Goal: Information Seeking & Learning: Learn about a topic

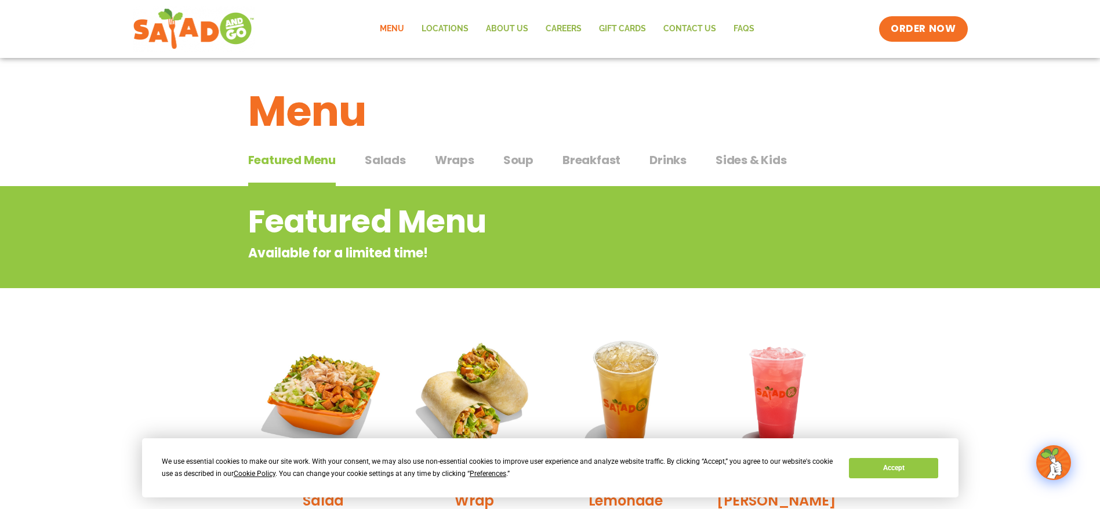
click at [391, 158] on span "Salads" at bounding box center [385, 159] width 41 height 17
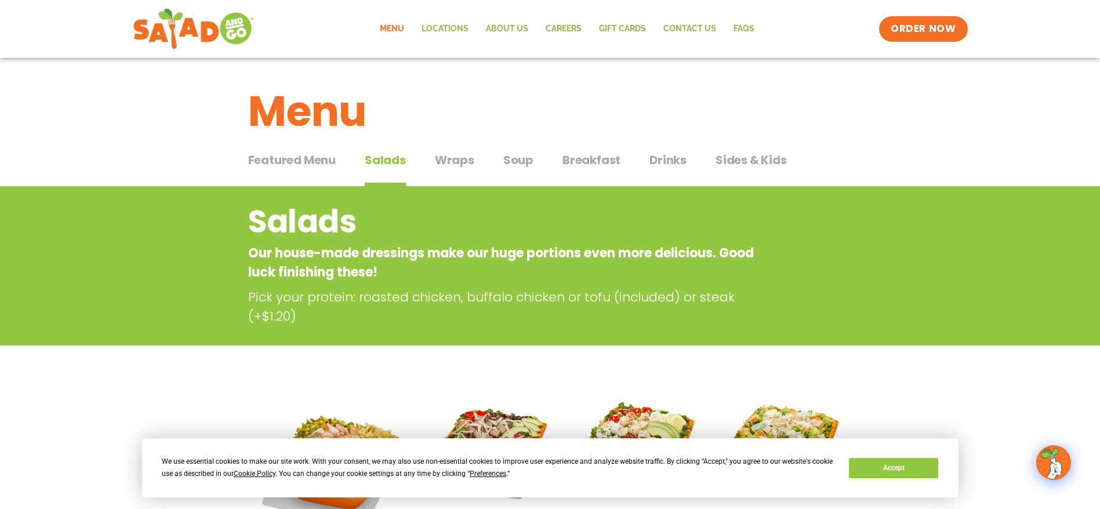
click at [459, 163] on span "Wraps" at bounding box center [454, 159] width 39 height 17
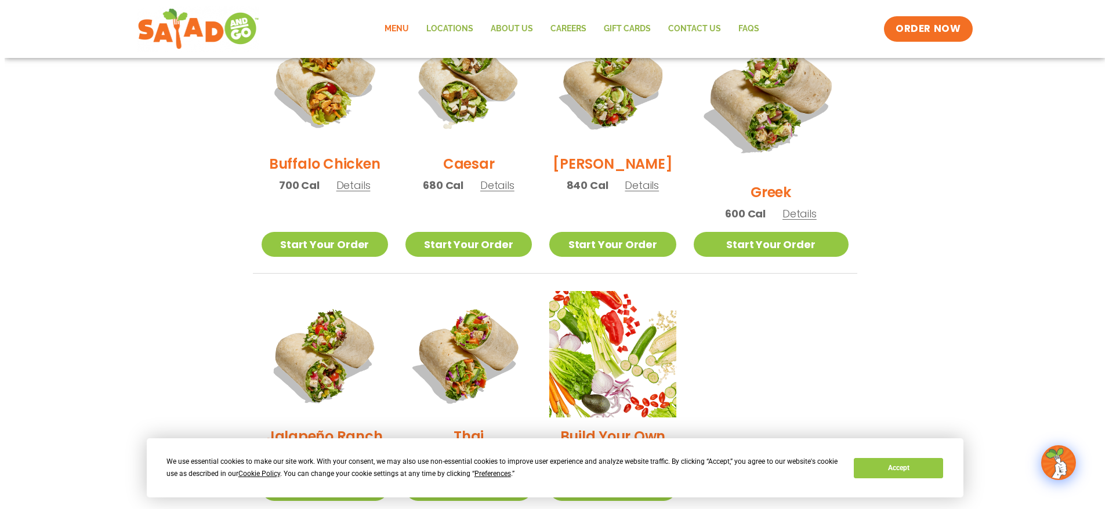
scroll to position [854, 0]
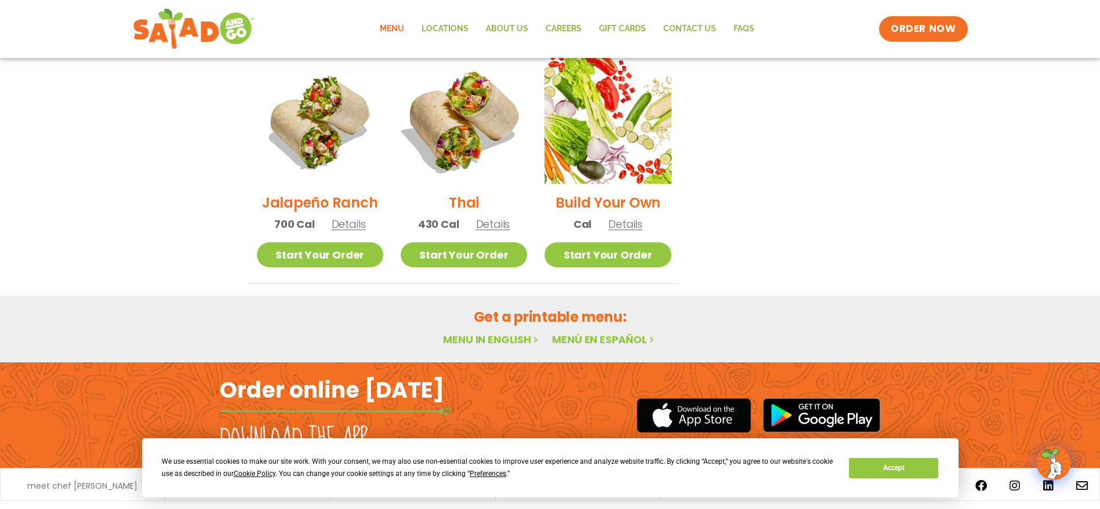
click at [451, 143] on img at bounding box center [464, 120] width 148 height 148
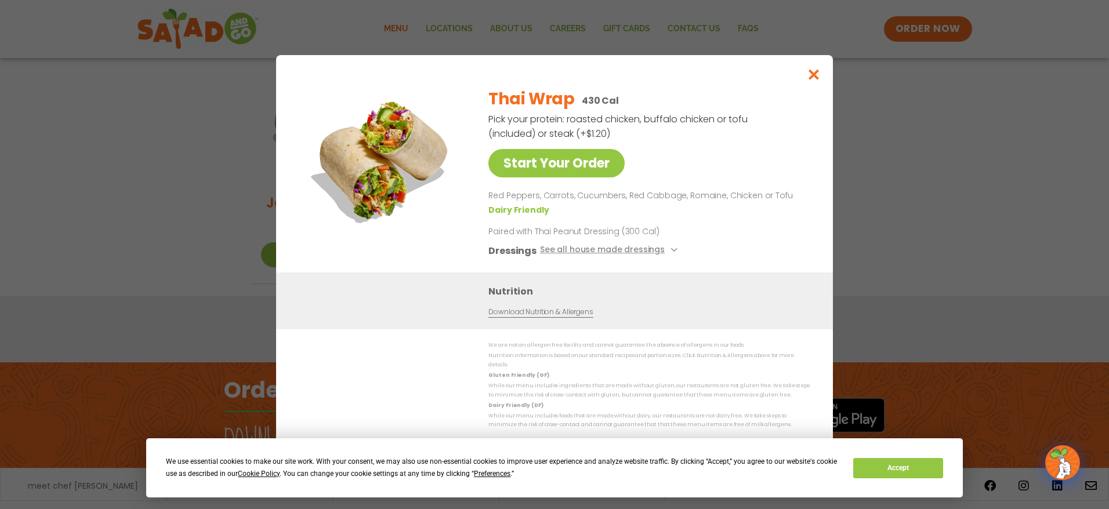
click at [805, 82] on button "Close modal" at bounding box center [814, 74] width 38 height 39
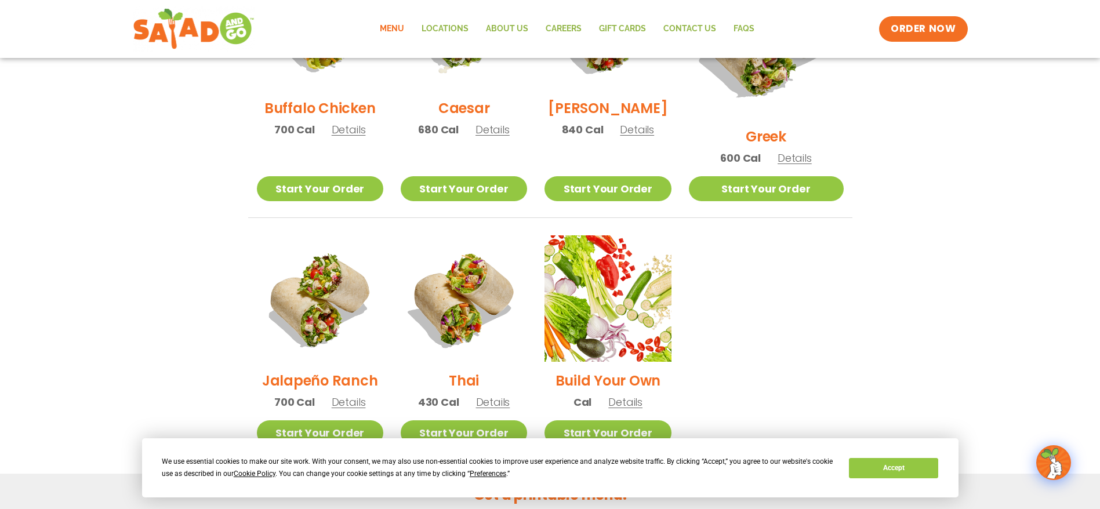
scroll to position [430, 0]
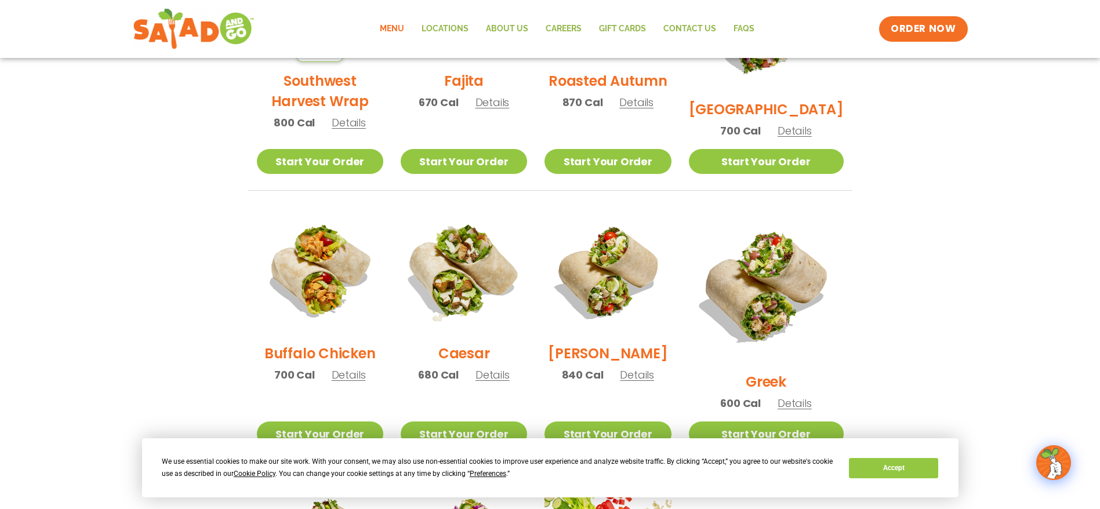
click at [470, 266] on img at bounding box center [464, 271] width 148 height 148
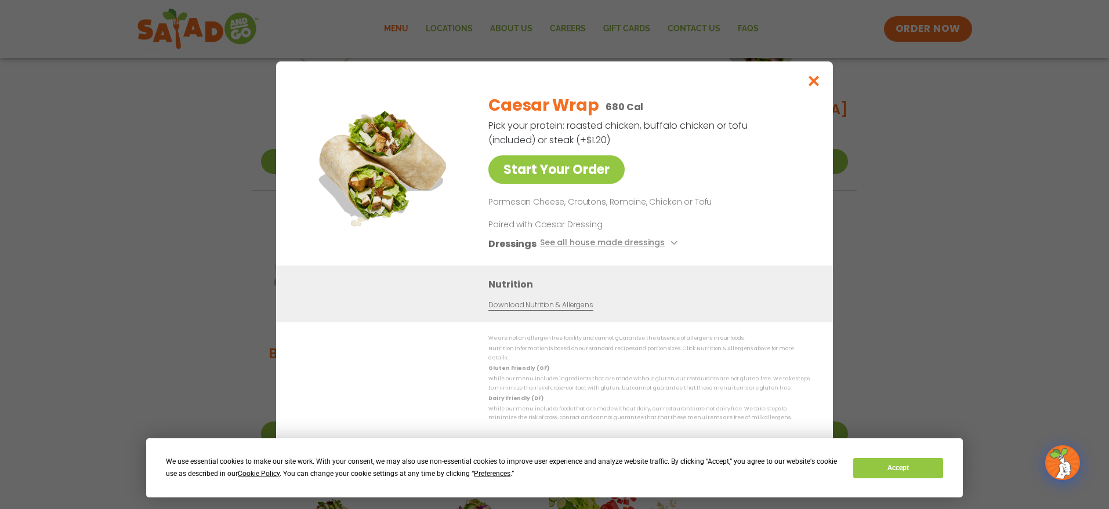
click at [810, 86] on icon "Close modal" at bounding box center [814, 81] width 14 height 12
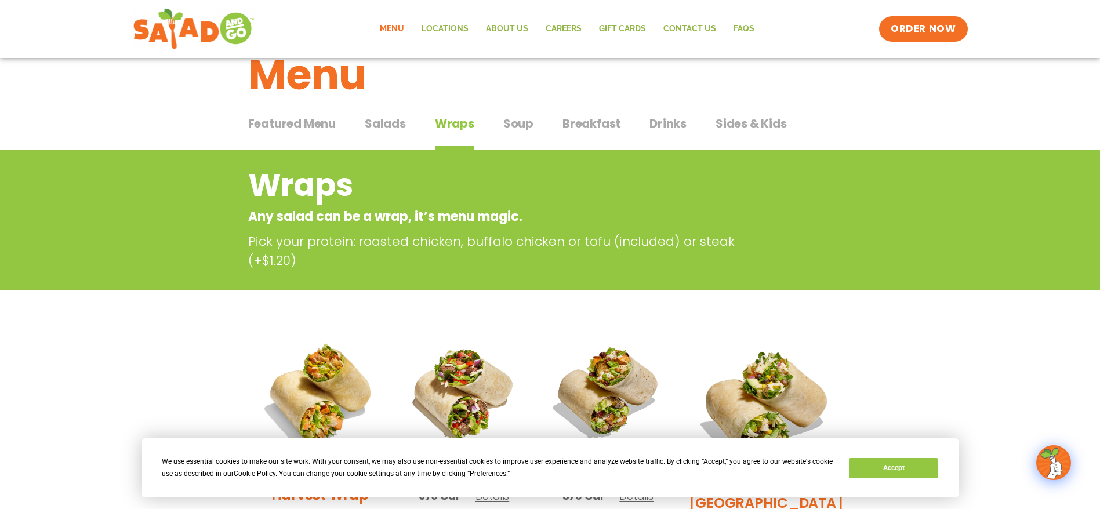
scroll to position [0, 0]
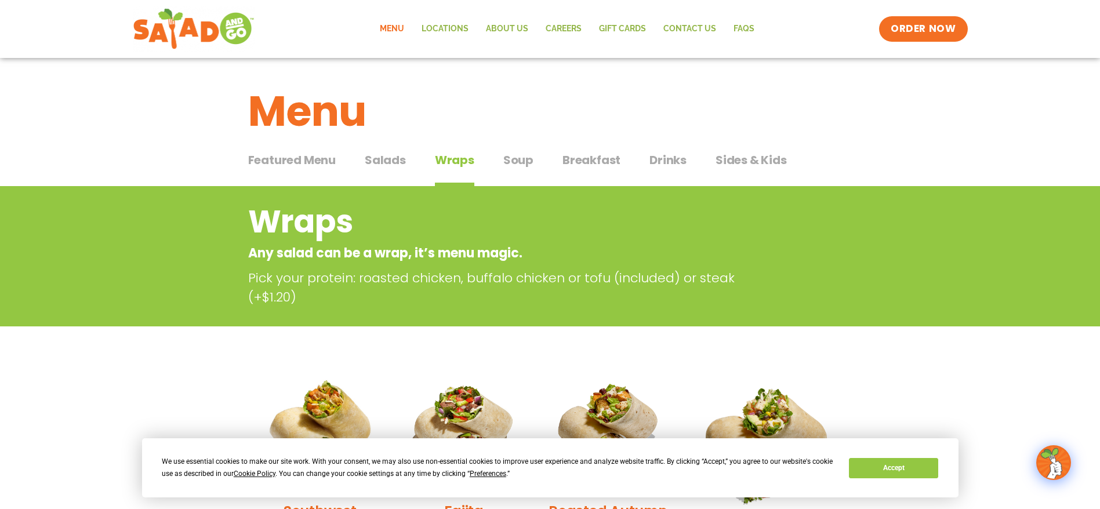
click at [515, 166] on span "Soup" at bounding box center [518, 159] width 30 height 17
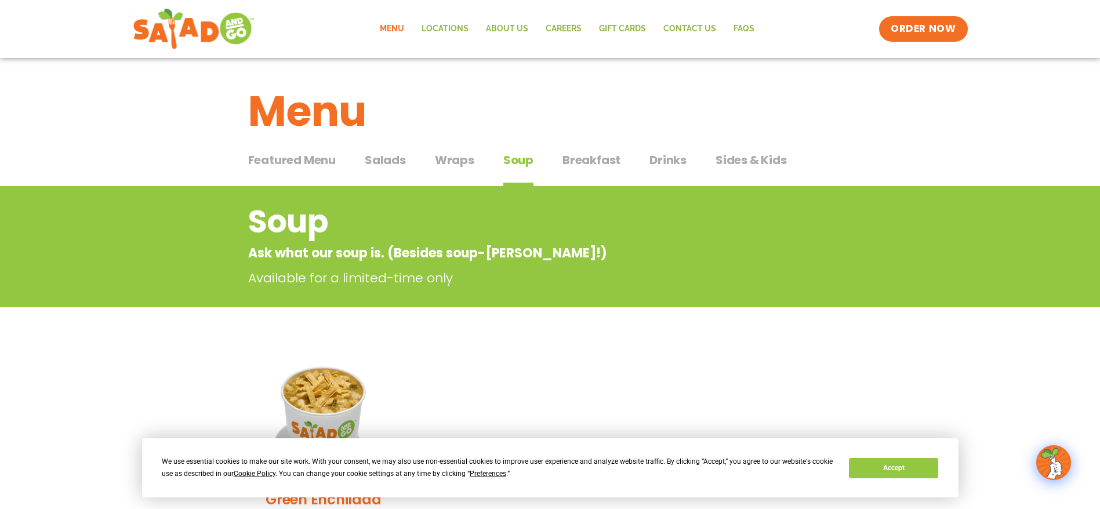
click at [602, 154] on span "Breakfast" at bounding box center [592, 159] width 58 height 17
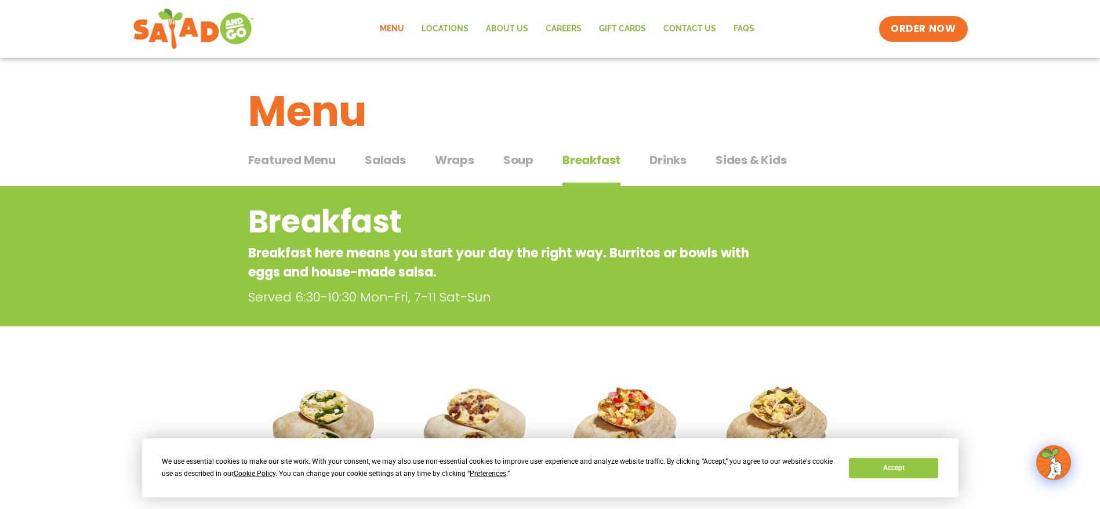
click at [756, 158] on span "Sides & Kids" at bounding box center [751, 159] width 71 height 17
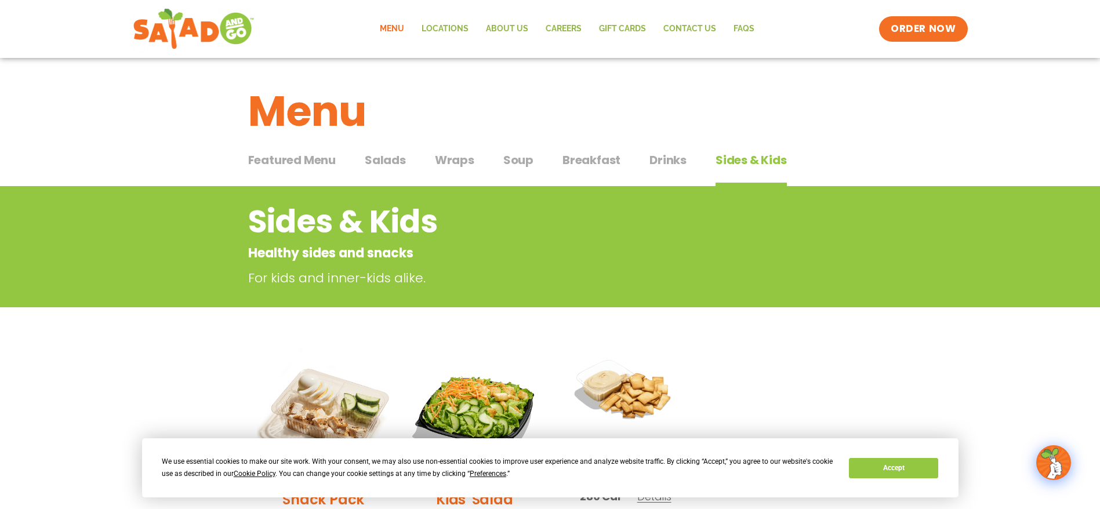
click at [385, 161] on span "Salads" at bounding box center [385, 159] width 41 height 17
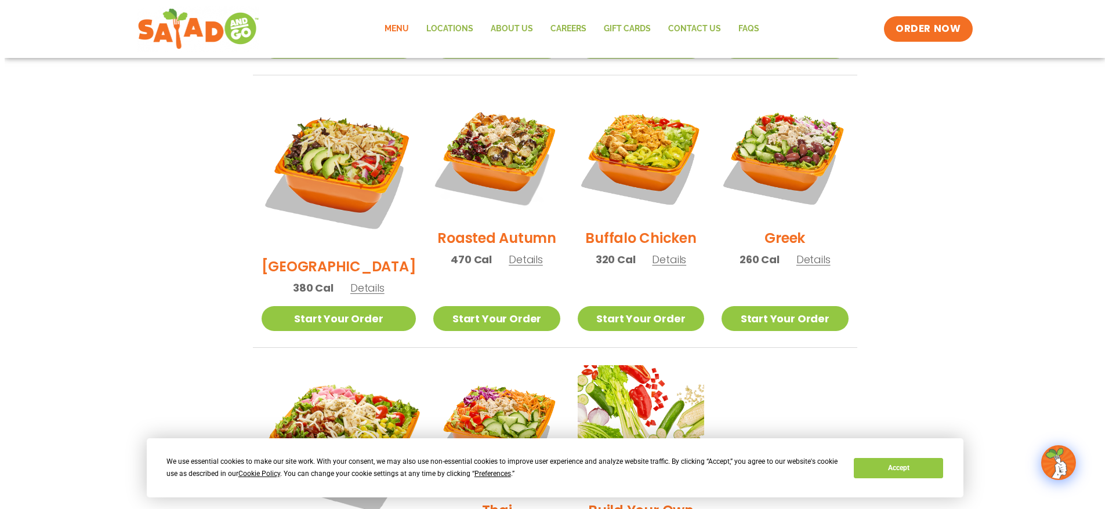
scroll to position [685, 0]
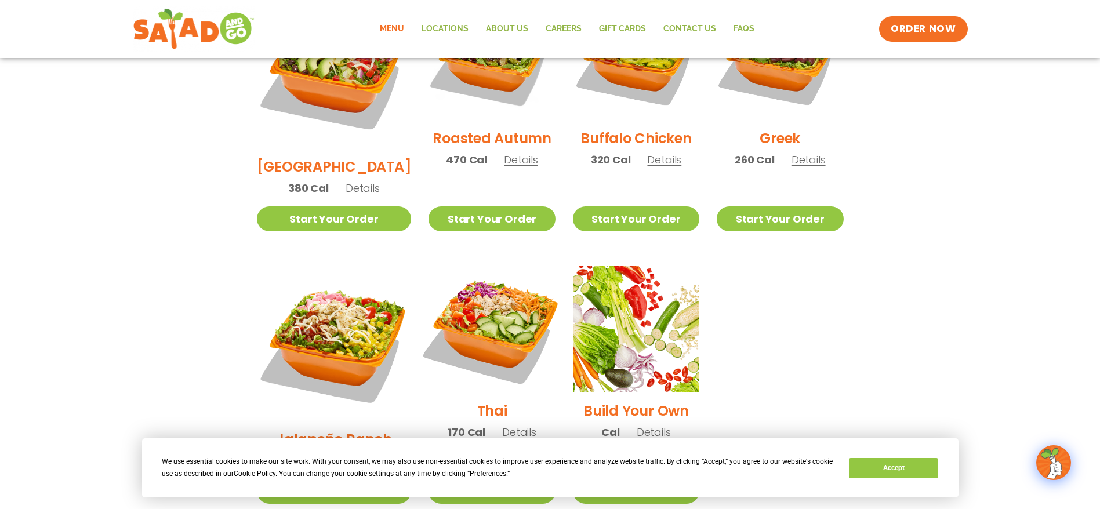
click at [455, 288] on img at bounding box center [492, 329] width 148 height 148
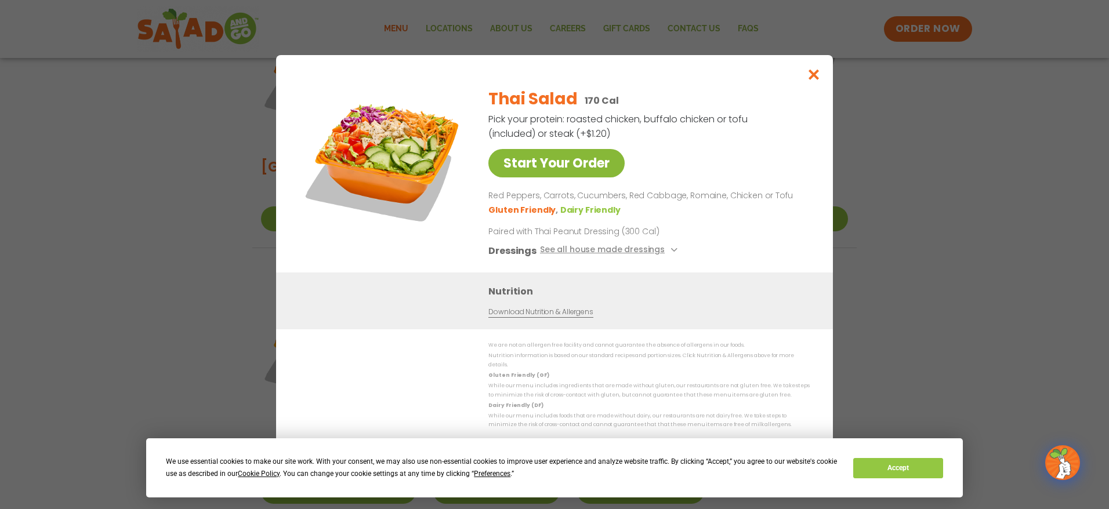
click at [560, 176] on link "Start Your Order" at bounding box center [556, 163] width 136 height 28
